Goal: Task Accomplishment & Management: Complete application form

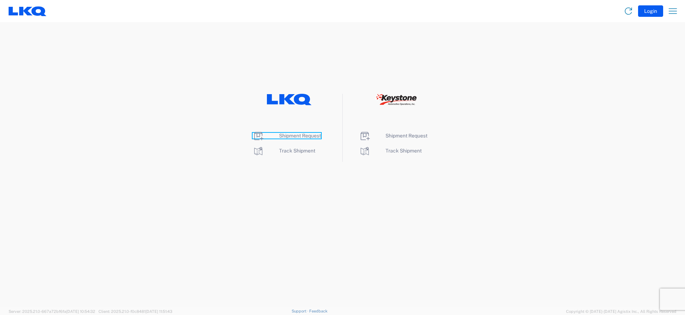
click at [303, 135] on span "Shipment Request" at bounding box center [300, 136] width 42 height 6
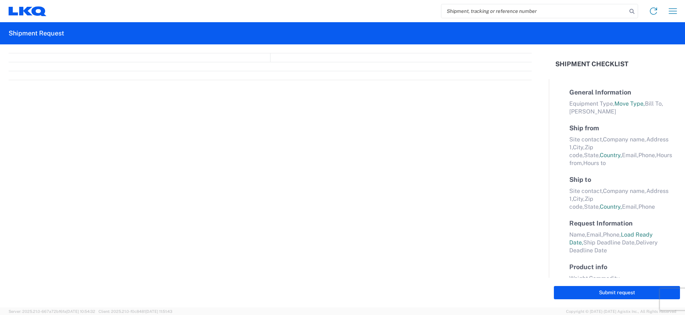
select select "FULL"
select select "LBS"
select select "IN"
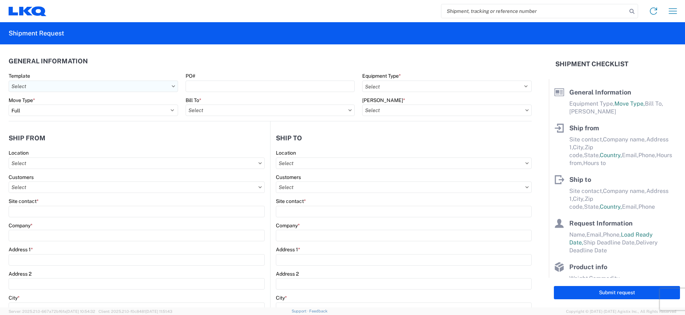
click at [144, 91] on input "text" at bounding box center [93, 86] width 169 height 11
type input "1319"
click at [92, 120] on div "1319_Toledo_1635_Alsip" at bounding box center [72, 117] width 125 height 11
type input "1319_Toledo_1635_Alsip"
select select
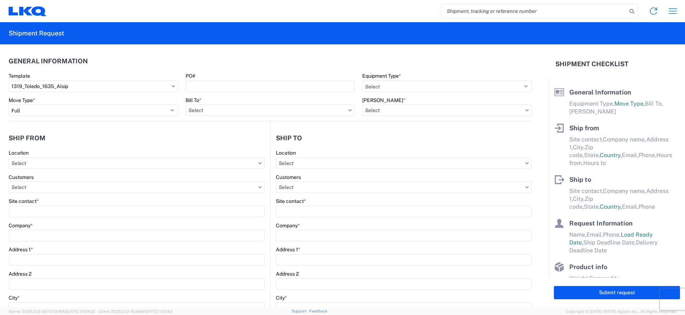
select select
type input "Shipping"
type input "LKQ of [GEOGRAPHIC_DATA]"
type input "[STREET_ADDRESS][PERSON_NAME]"
type input "[GEOGRAPHIC_DATA]"
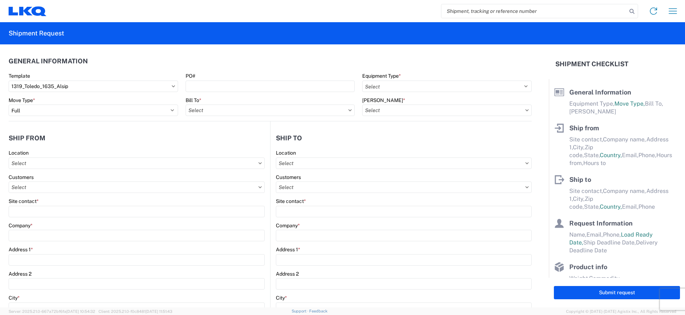
type input "43612"
select select "US"
type input "555555555"
select select
type input "Receiving"
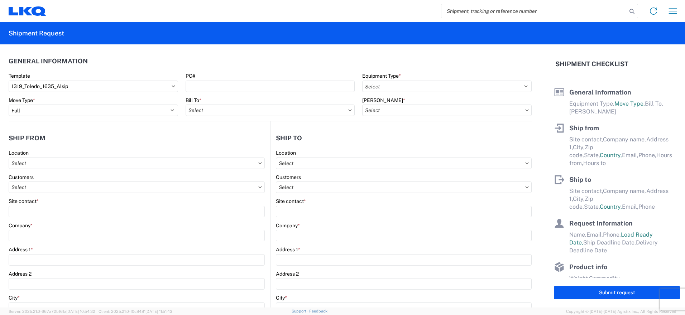
type input "Blue Island - [PERSON_NAME]"
type input "[STREET_ADDRESS]"
type input "Alsip"
type input "60803"
select select "US"
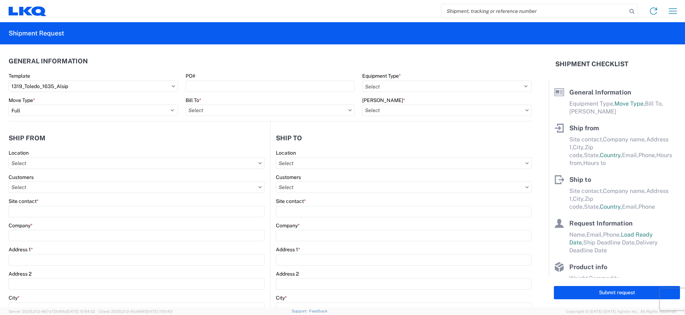
type input "[PHONE_NUMBER]"
select select
type input "[DATE]"
type textarea "LUNCH 10:00-10:30"
type input "42000"
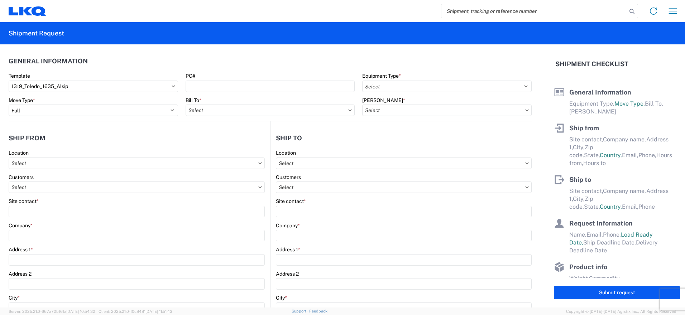
type input "Miscellaneous (alt, comp, conv, etc)"
type input "1"
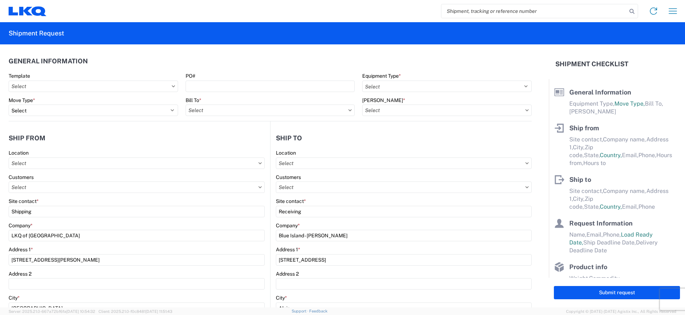
select select
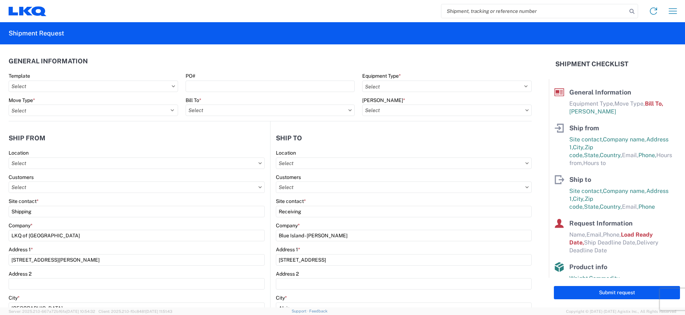
type input "1635 - [PERSON_NAME]"
type input "1635-6300-66000-0000 - 1635 Freight Out"
type input "1319 - LKQ of [GEOGRAPHIC_DATA]"
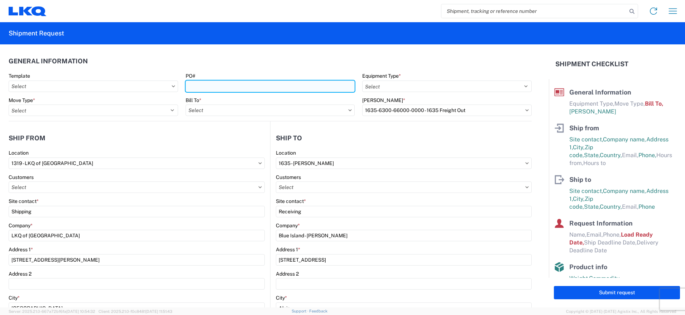
click at [240, 86] on input "PO#" at bounding box center [270, 86] width 169 height 11
type input "10132025"
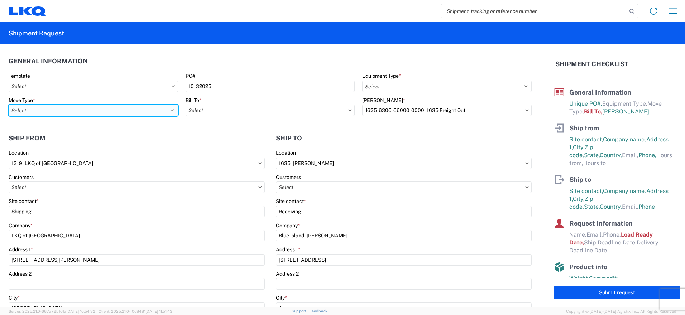
click at [112, 112] on select "Select Full Partial TL" at bounding box center [93, 110] width 169 height 11
select select "FULL"
click at [9, 105] on select "Select Full Partial TL" at bounding box center [93, 110] width 169 height 11
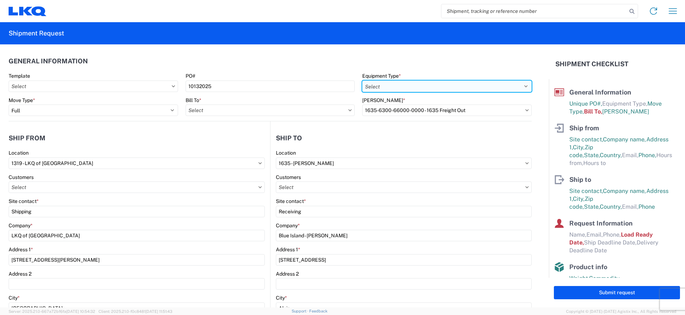
click at [401, 86] on select "Select 53’ Dry Van Flatbed Dropdeck (van) Lowboy (flatbed) Rail" at bounding box center [446, 86] width 169 height 11
select select "STDV"
click at [362, 81] on select "Select 53’ Dry Van Flatbed Dropdeck (van) Lowboy (flatbed) Rail" at bounding box center [446, 86] width 169 height 11
click at [278, 112] on input "text" at bounding box center [270, 110] width 169 height 11
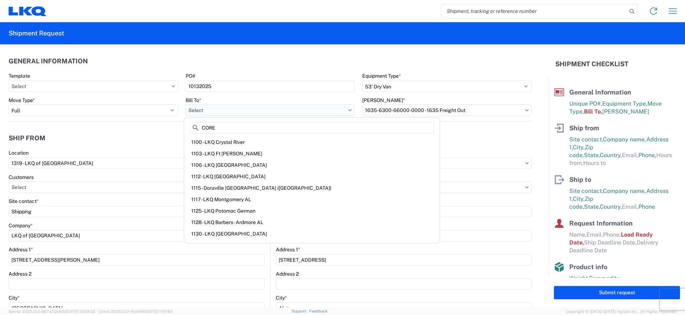
type input "CORES"
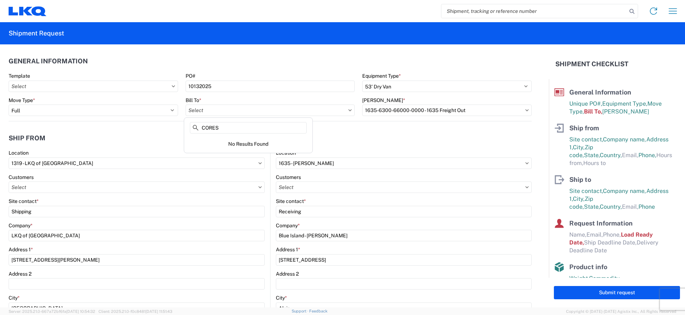
drag, startPoint x: 218, startPoint y: 129, endPoint x: 183, endPoint y: 124, distance: 35.1
click at [183, 124] on agx-block-ui "Home Shipment request Shipment tracking Shipment Request General Information Te…" at bounding box center [342, 157] width 685 height 315
click at [241, 104] on div "Bill To *" at bounding box center [270, 106] width 169 height 19
click at [236, 107] on input "text" at bounding box center [270, 110] width 169 height 11
type input "1635"
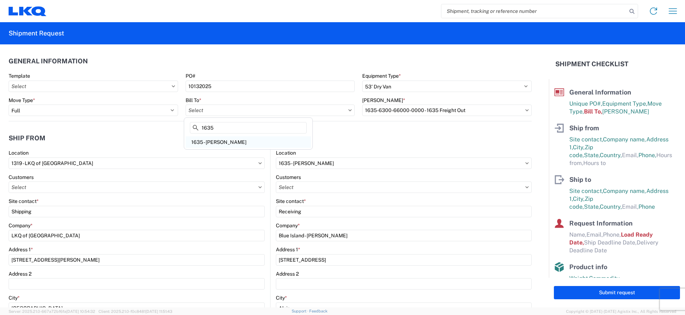
click at [222, 141] on div "1635 - [PERSON_NAME]" at bounding box center [248, 141] width 125 height 11
type input "1635 - [PERSON_NAME]"
click at [403, 110] on input "text" at bounding box center [446, 110] width 169 height 11
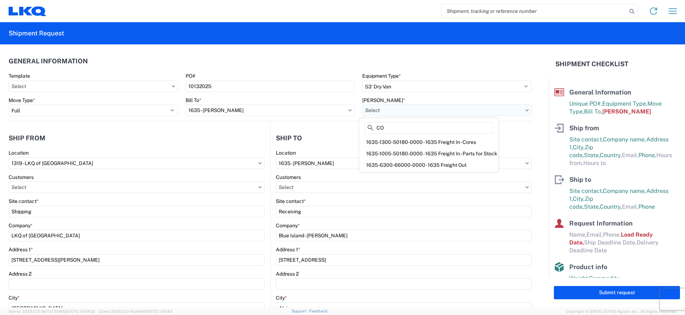
type input "COr"
click at [406, 140] on div "1635-1300-50180-0000 - 1635 Freight In - Cores" at bounding box center [422, 141] width 125 height 11
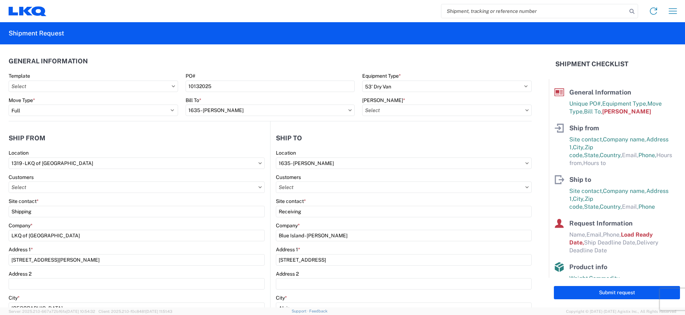
type input "1635-1300-50180-0000 - 1635 Freight In - Cores"
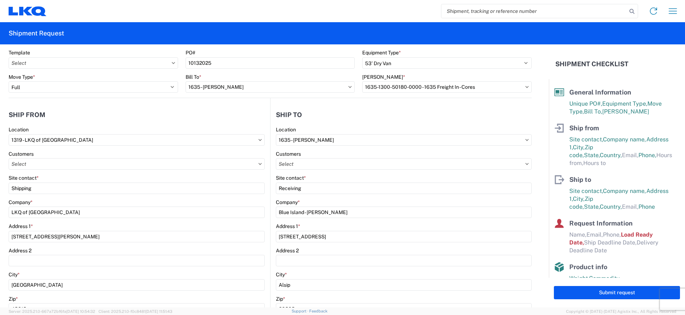
scroll to position [36, 0]
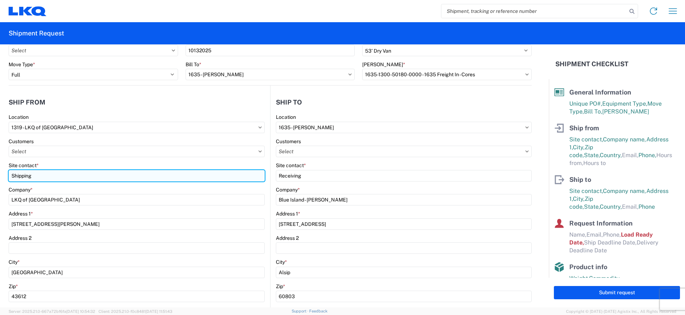
drag, startPoint x: 50, startPoint y: 177, endPoint x: 9, endPoint y: 172, distance: 41.8
click at [9, 172] on input "Shipping" at bounding box center [137, 175] width 256 height 11
type input "[PERSON_NAME]"
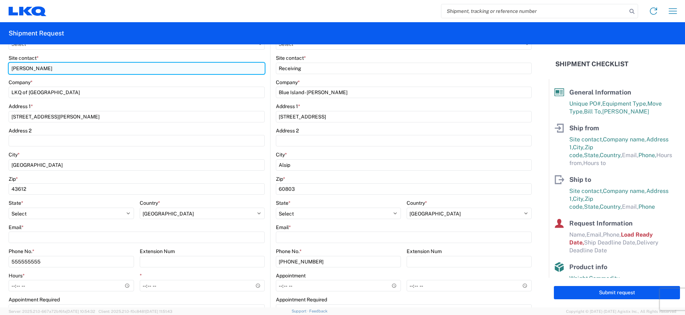
scroll to position [179, 0]
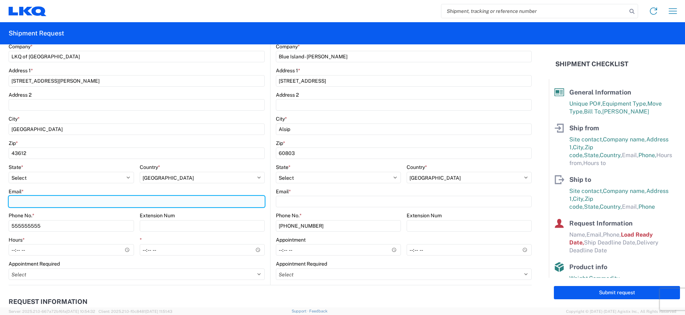
click at [55, 198] on input "Email *" at bounding box center [137, 201] width 256 height 11
type input "[EMAIL_ADDRESS][DOMAIN_NAME]"
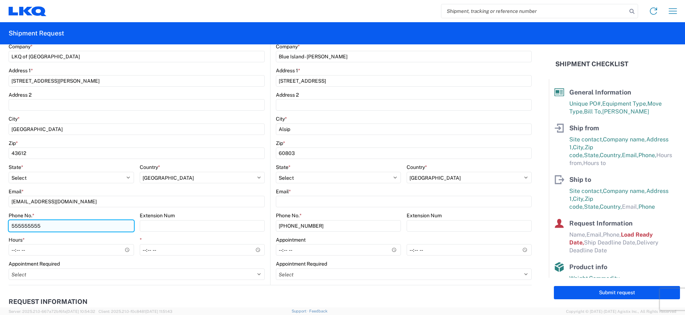
click at [95, 228] on input "555555555" at bounding box center [71, 225] width 125 height 11
drag, startPoint x: 83, startPoint y: 228, endPoint x: 0, endPoint y: 216, distance: 83.5
click at [0, 216] on html "Home Shipment request Shipment tracking Shipment Request General Information Te…" at bounding box center [342, 157] width 685 height 315
type input "[PHONE_NUMBER]"
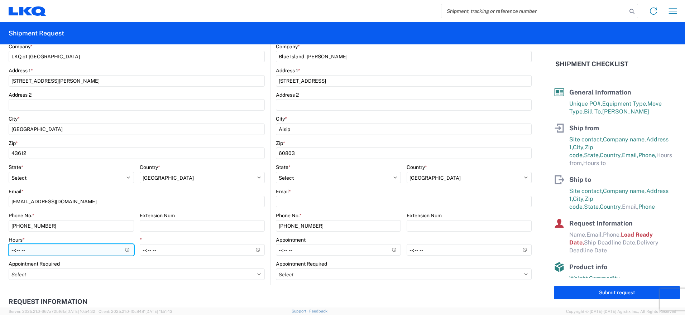
click at [34, 248] on input "Hours *" at bounding box center [71, 249] width 125 height 11
type input "09:00"
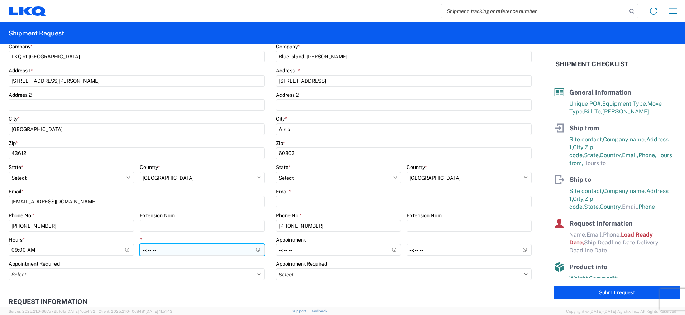
click at [168, 250] on input "*" at bounding box center [202, 249] width 125 height 11
type input "15:00"
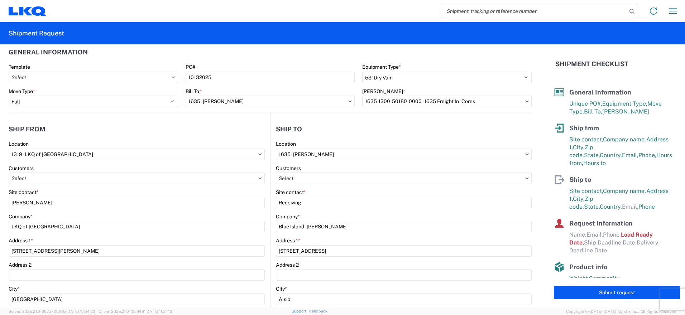
scroll to position [0, 0]
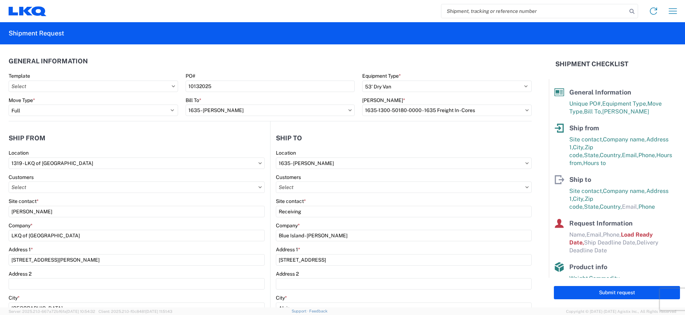
click at [393, 135] on header "Ship to" at bounding box center [400, 138] width 261 height 16
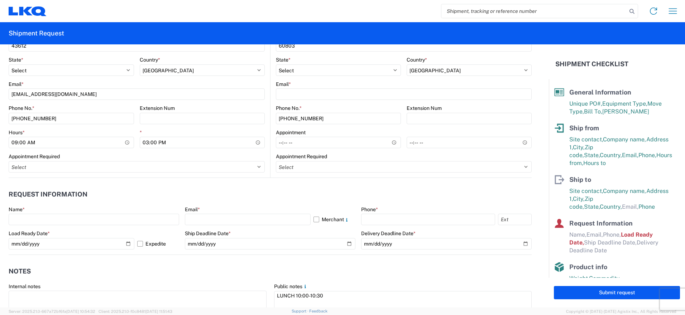
scroll to position [322, 0]
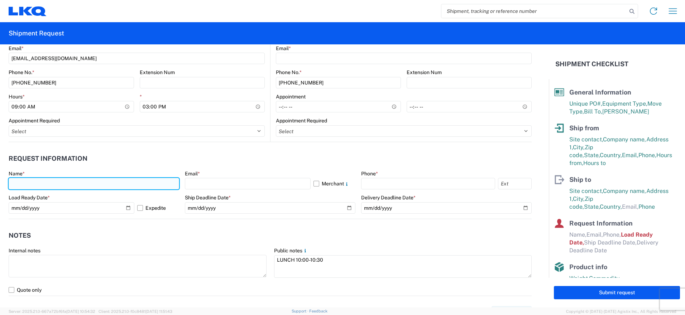
click at [34, 185] on input "text" at bounding box center [94, 183] width 170 height 11
type input "[PERSON_NAME]"
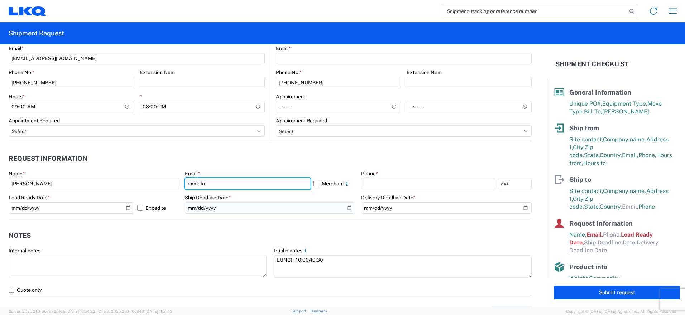
type input "[EMAIL_ADDRESS][DOMAIN_NAME]"
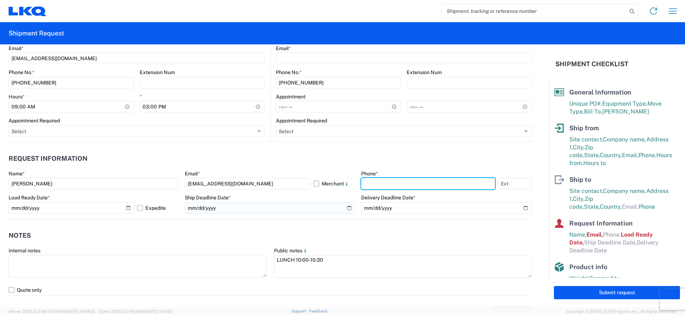
type input "5673316393"
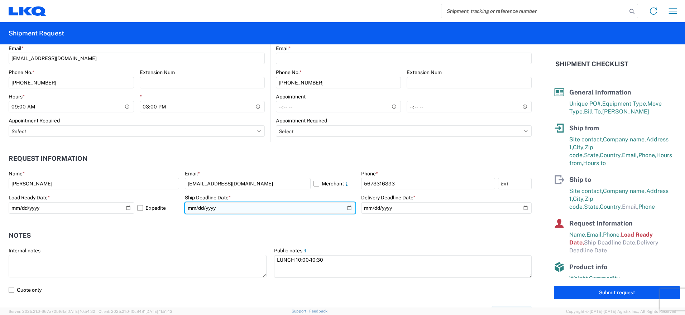
click at [343, 210] on input "date" at bounding box center [270, 207] width 170 height 11
type input "[DATE]"
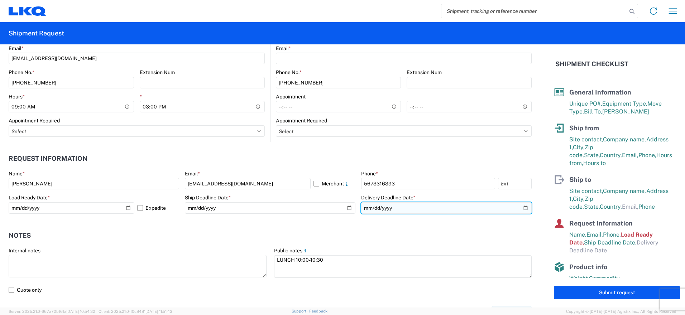
click at [519, 210] on input "date" at bounding box center [446, 207] width 170 height 11
type input "[DATE]"
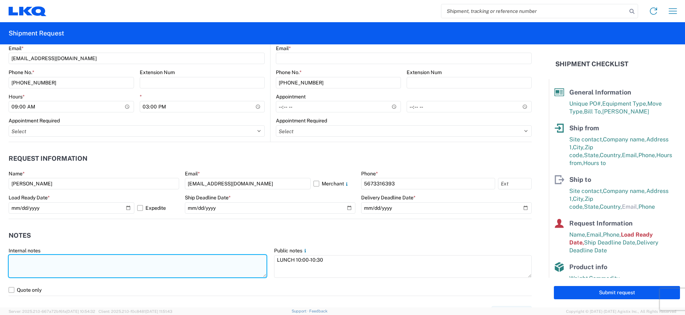
click at [166, 272] on textarea at bounding box center [138, 266] width 258 height 23
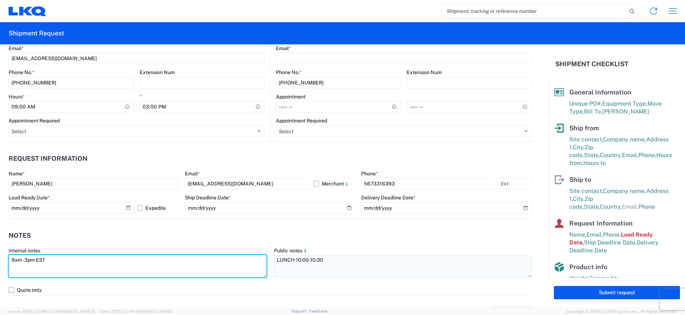
type textarea "9am - 3pm EST"
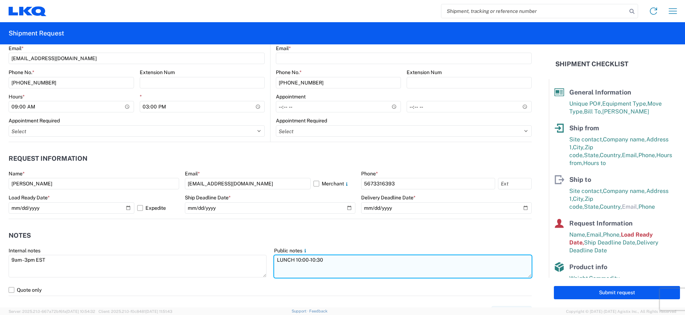
click at [340, 256] on textarea "LUNCH 10:00-10:30" at bounding box center [403, 266] width 258 height 23
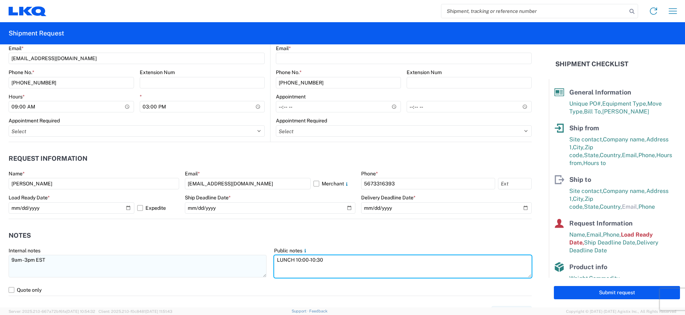
drag, startPoint x: 337, startPoint y: 259, endPoint x: 220, endPoint y: 259, distance: 116.8
click at [220, 259] on div "Internal notes 9am - 3pm EST Public notes LUNCH 10:00-10:30" at bounding box center [270, 265] width 530 height 37
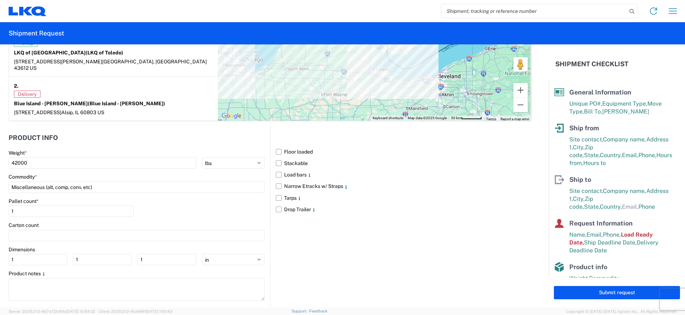
scroll to position [639, 0]
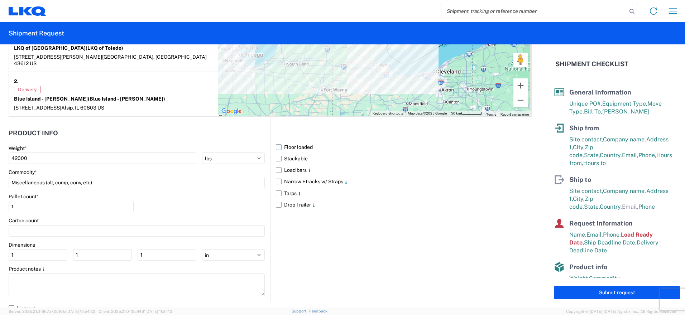
type textarea "9am - 3pm EST"
click at [276, 142] on label "Floor loaded" at bounding box center [404, 146] width 256 height 11
click at [0, 0] on input "Floor loaded" at bounding box center [0, 0] width 0 height 0
drag, startPoint x: 58, startPoint y: 153, endPoint x: -1, endPoint y: 145, distance: 60.0
click at [0, 145] on html "Home Shipment request Shipment tracking Shipment Request General Information Te…" at bounding box center [342, 157] width 685 height 315
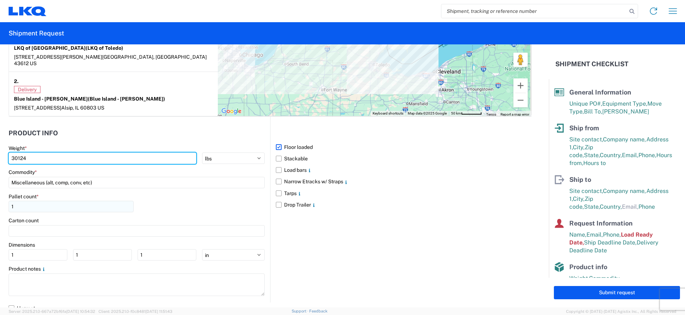
type input "30124"
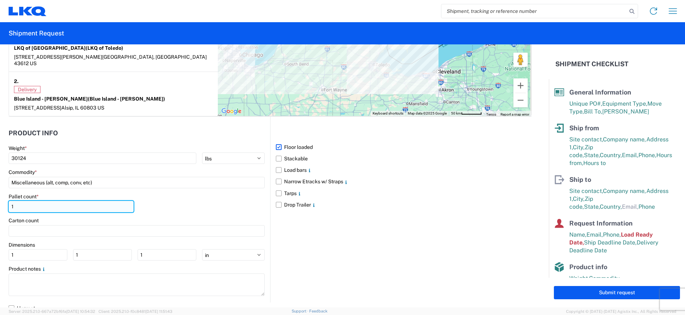
click at [34, 203] on input "1" at bounding box center [71, 206] width 125 height 11
type input "18"
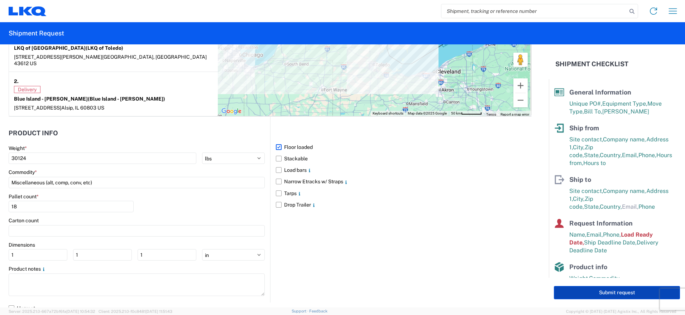
click at [605, 293] on button "Submit request" at bounding box center [617, 292] width 126 height 13
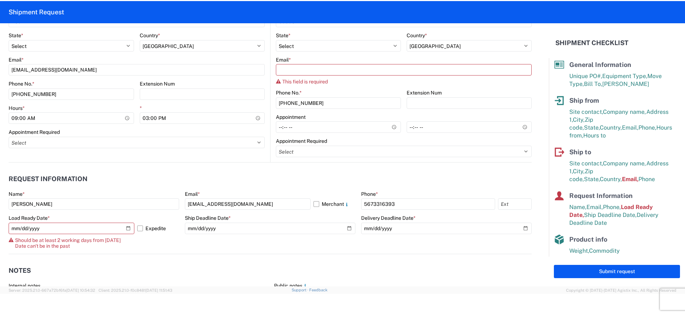
scroll to position [304, 0]
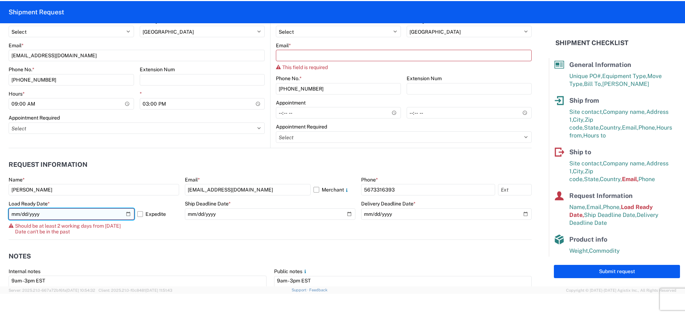
click at [125, 213] on input "[DATE]" at bounding box center [72, 213] width 126 height 11
click at [126, 216] on input "[DATE]" at bounding box center [72, 213] width 126 height 11
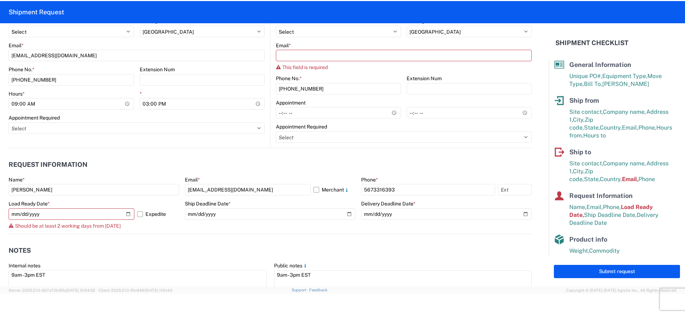
click at [233, 247] on header "Notes" at bounding box center [270, 251] width 523 height 16
click at [127, 215] on input "[DATE]" at bounding box center [72, 213] width 126 height 11
type input "[DATE]"
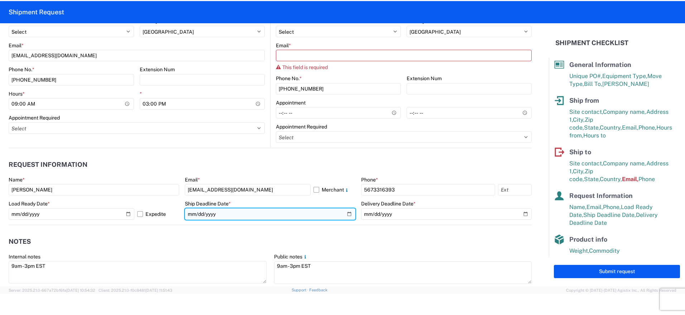
click at [345, 214] on input "[DATE]" at bounding box center [270, 213] width 170 height 11
type input "[DATE]"
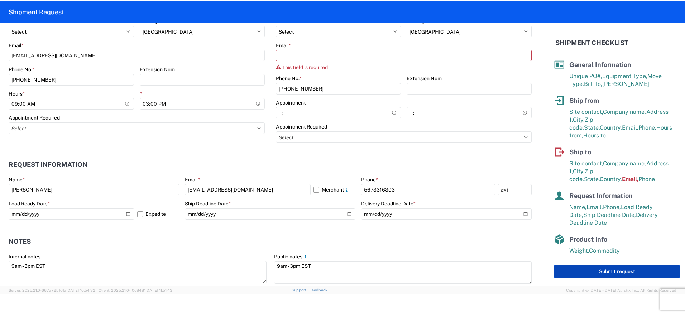
click at [602, 272] on button "Submit request" at bounding box center [617, 271] width 126 height 13
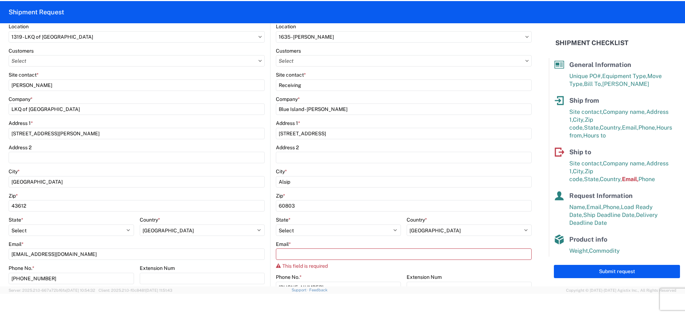
scroll to position [89, 0]
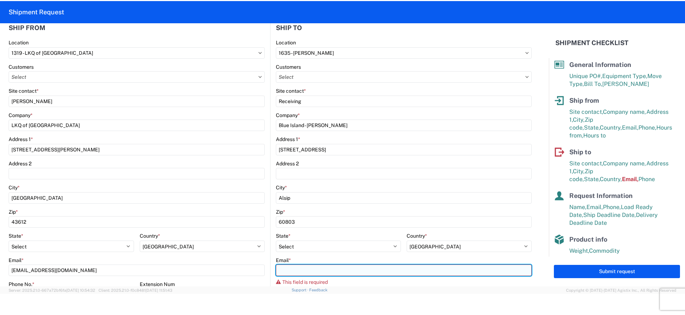
click at [329, 270] on input "Email *" at bounding box center [404, 270] width 256 height 11
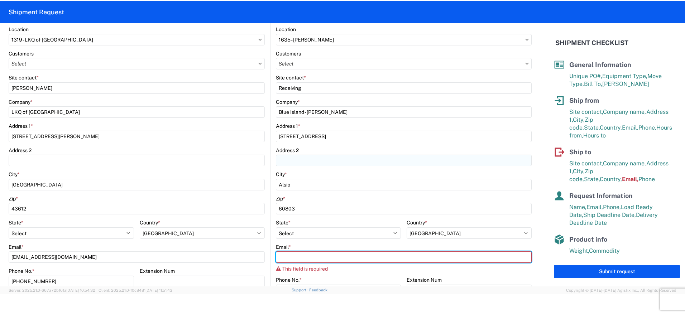
scroll to position [107, 0]
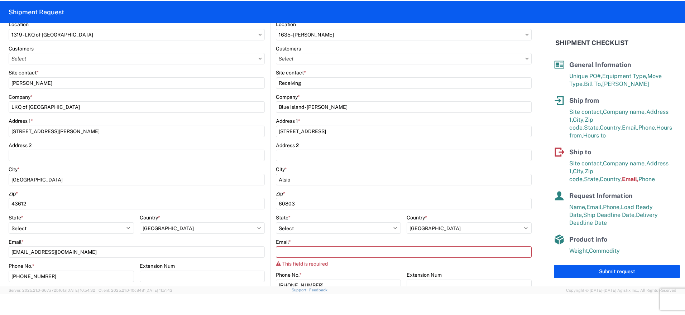
click at [521, 188] on agx-form-control-wrapper-v2 "City * Alsip" at bounding box center [404, 178] width 256 height 24
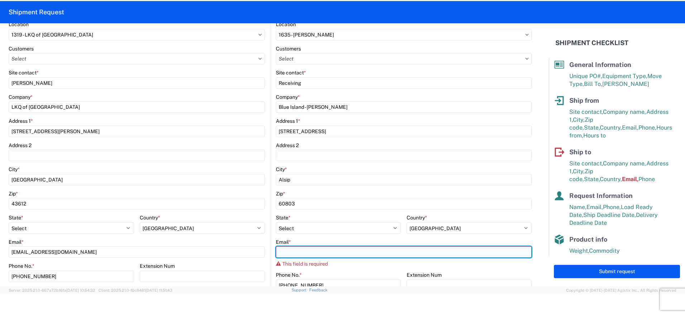
click at [400, 251] on input "Email *" at bounding box center [404, 251] width 256 height 11
type input "[EMAIL_ADDRESS][DOMAIN_NAME]"
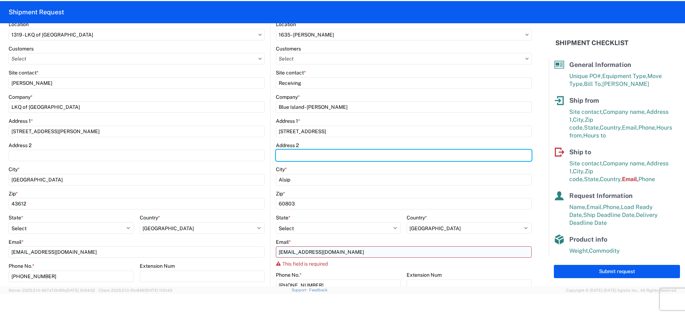
type input "Suite C"
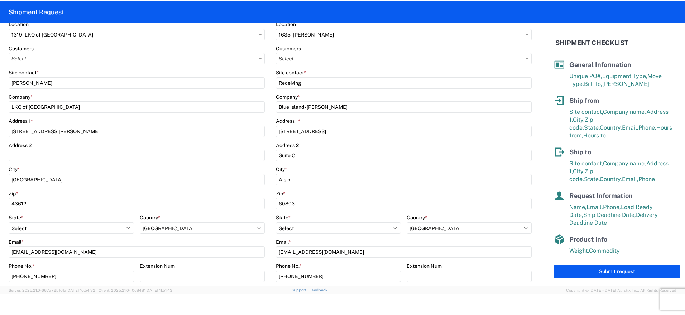
click at [537, 203] on form "General Information Template PO# 10132025 Equipment Type * Select 53’ Dry Van F…" at bounding box center [274, 154] width 549 height 263
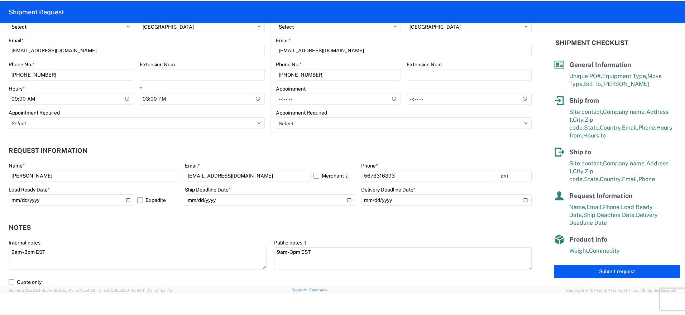
scroll to position [322, 0]
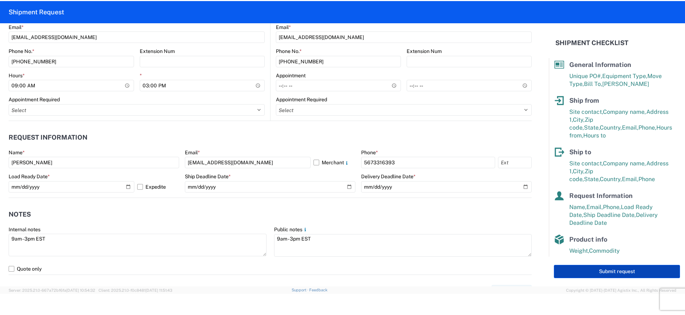
click at [629, 273] on button "Submit request" at bounding box center [617, 271] width 126 height 13
